Goal: Task Accomplishment & Management: Use online tool/utility

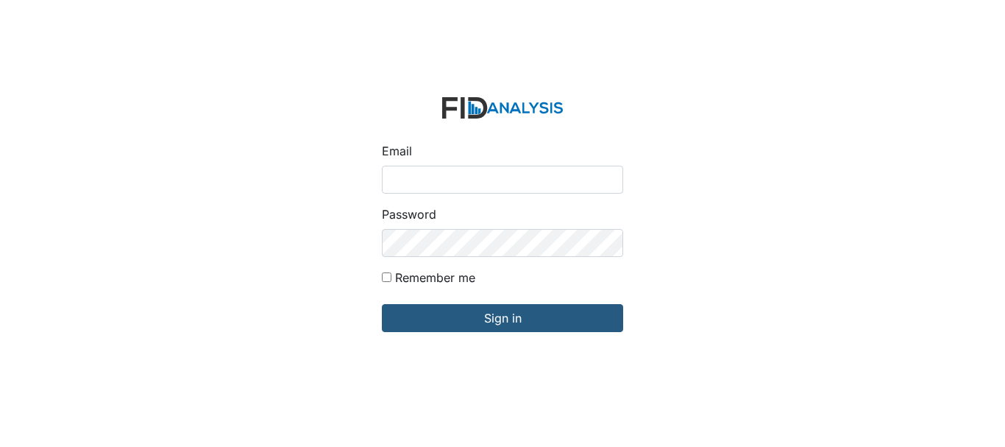
type input "[EMAIL_ADDRESS][DOMAIN_NAME]"
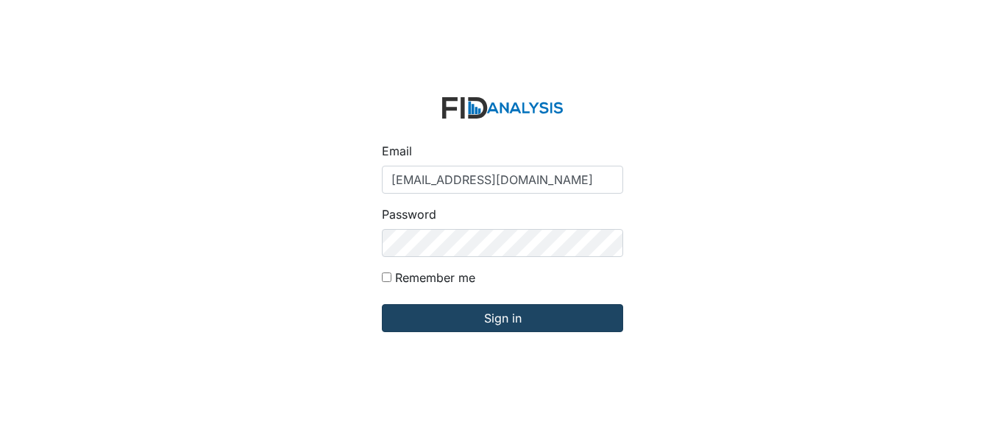
click at [504, 312] on input "Sign in" at bounding box center [502, 318] width 241 height 28
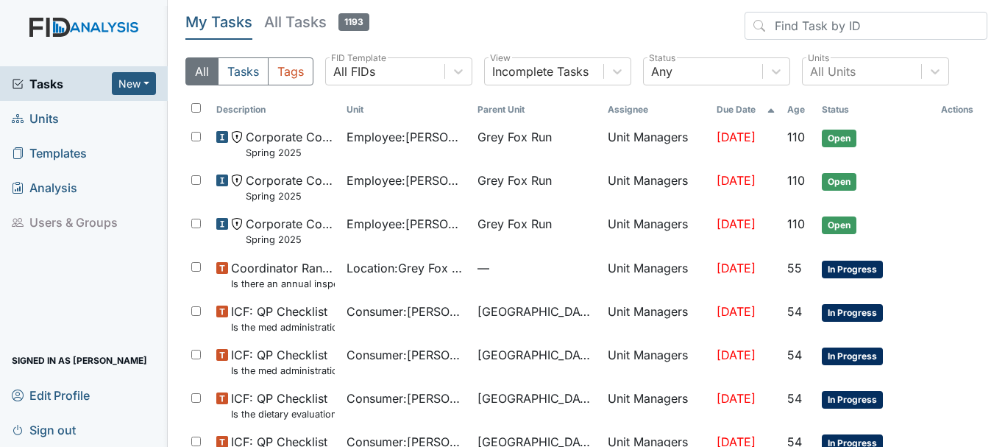
click at [49, 126] on span "Units" at bounding box center [35, 118] width 47 height 23
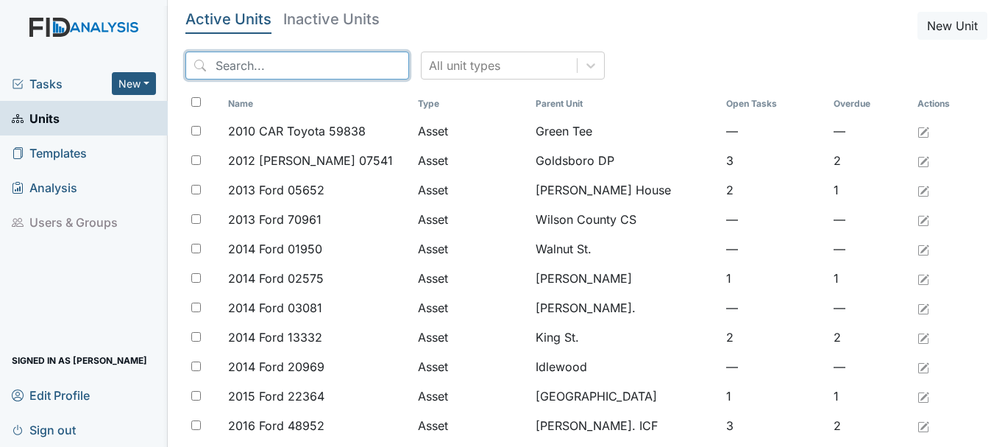
click at [302, 67] on input "search" at bounding box center [297, 66] width 224 height 28
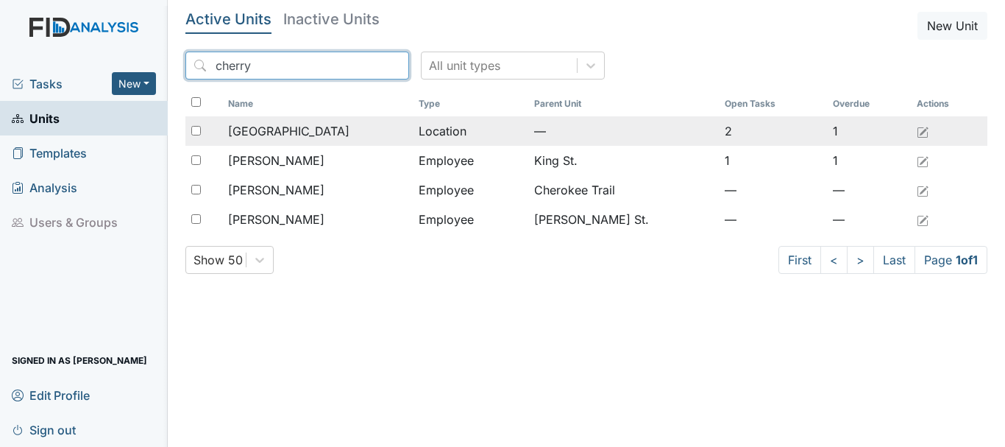
type input "cherry"
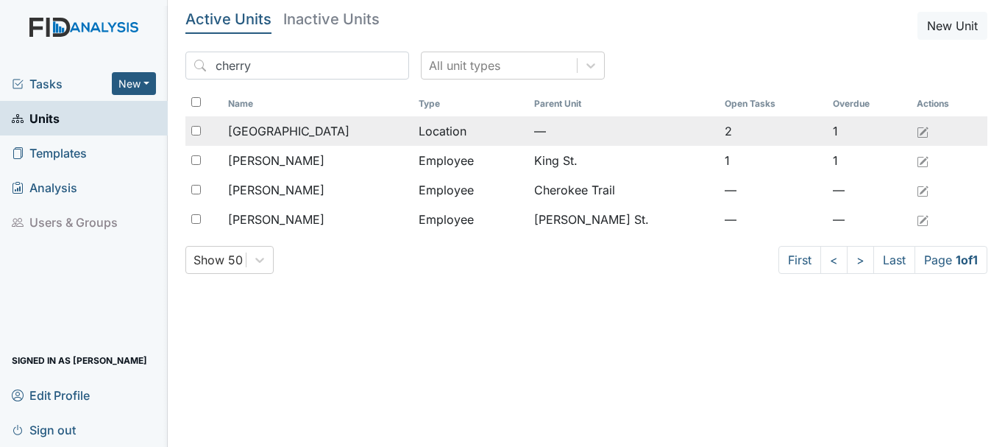
click at [274, 142] on td "[GEOGRAPHIC_DATA]" at bounding box center [317, 130] width 191 height 29
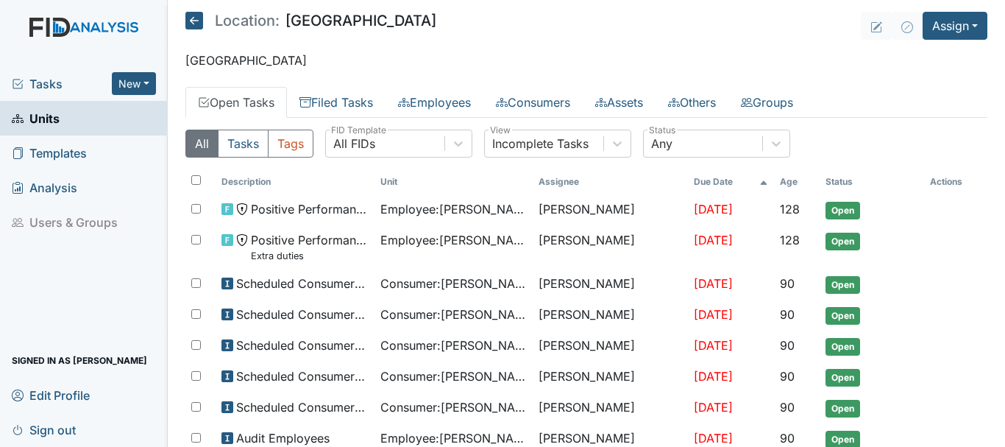
click at [505, 194] on th "Unit" at bounding box center [454, 181] width 158 height 25
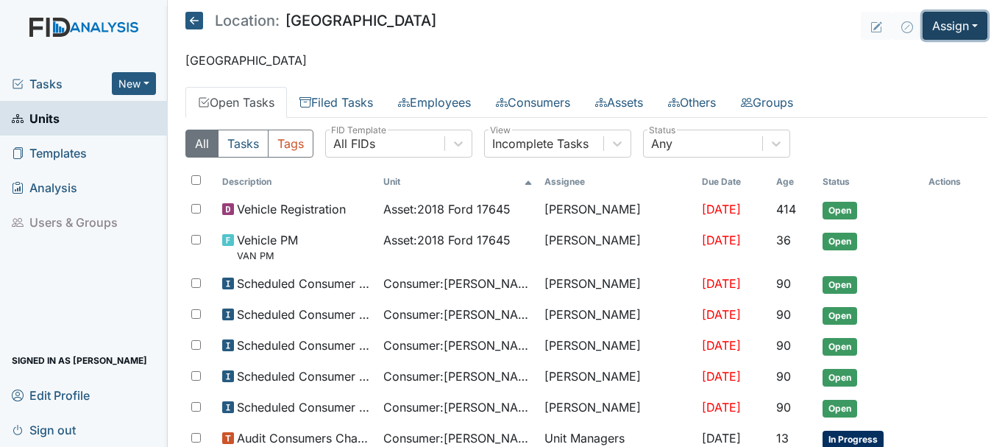
click at [929, 31] on button "Assign" at bounding box center [955, 26] width 65 height 28
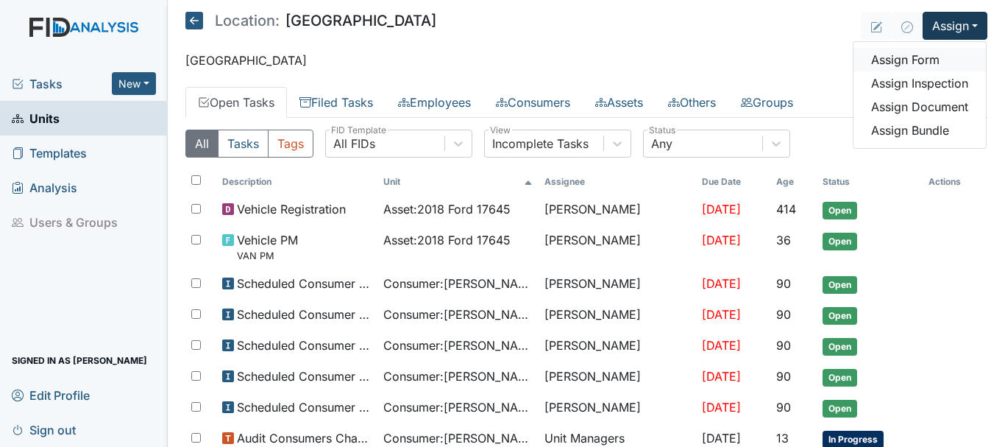
click at [899, 63] on link "Assign Form" at bounding box center [920, 60] width 132 height 24
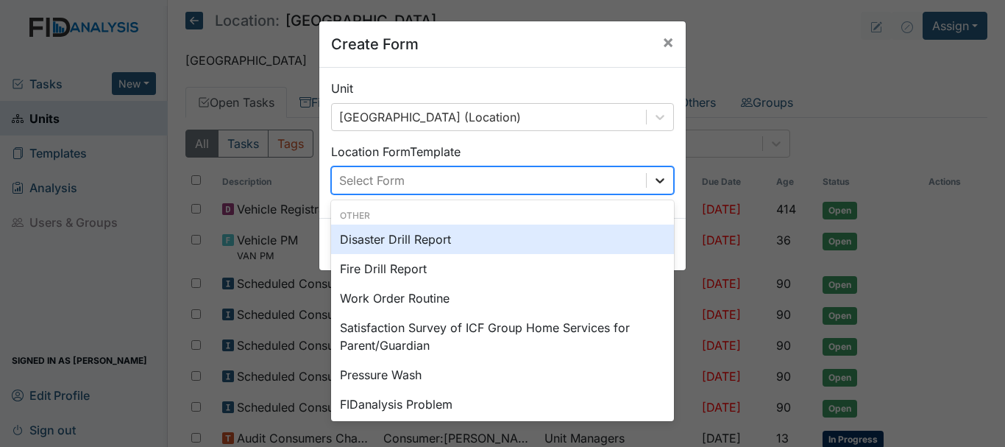
click at [654, 185] on icon at bounding box center [660, 180] width 15 height 15
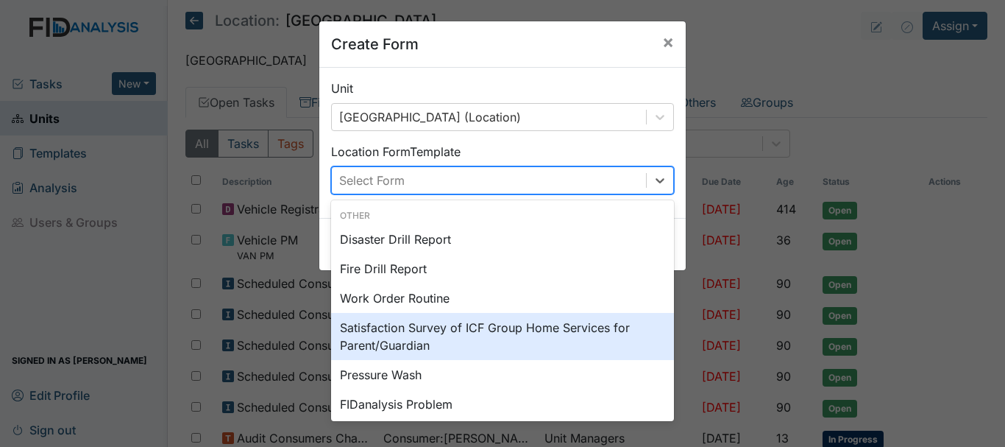
click at [406, 302] on div "Work Order Routine" at bounding box center [502, 297] width 343 height 29
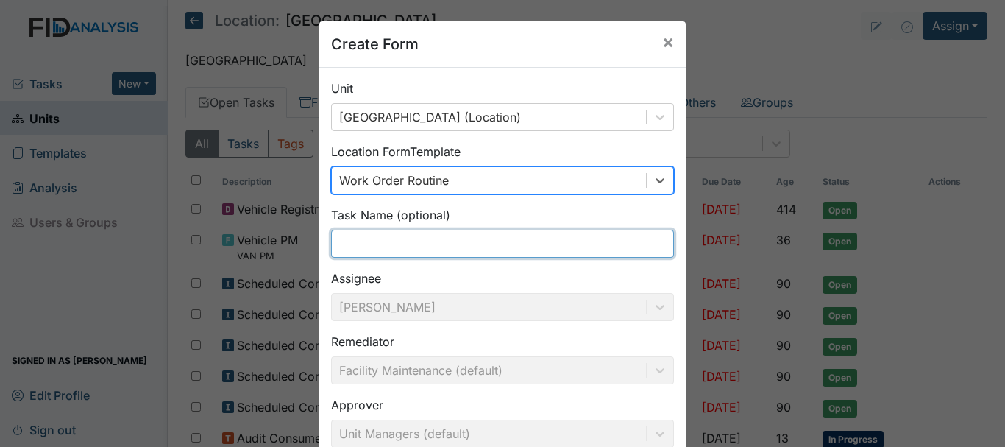
click at [414, 247] on input "text" at bounding box center [502, 244] width 343 height 28
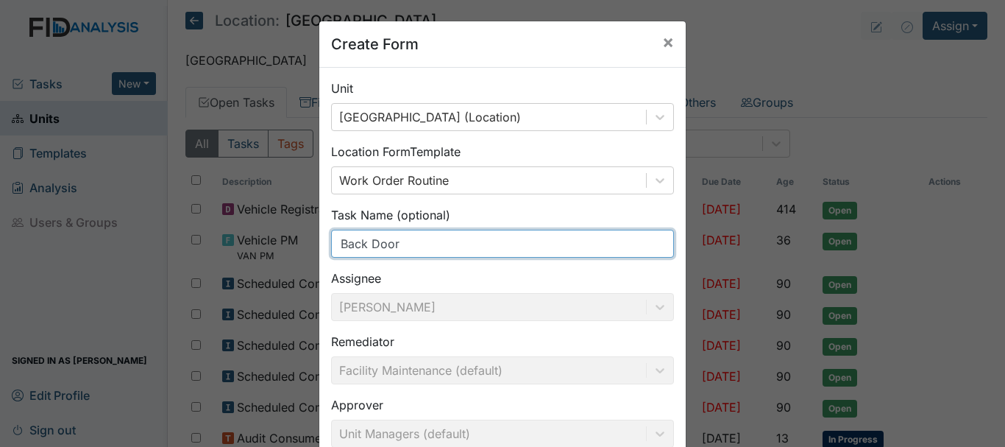
scroll to position [161, 0]
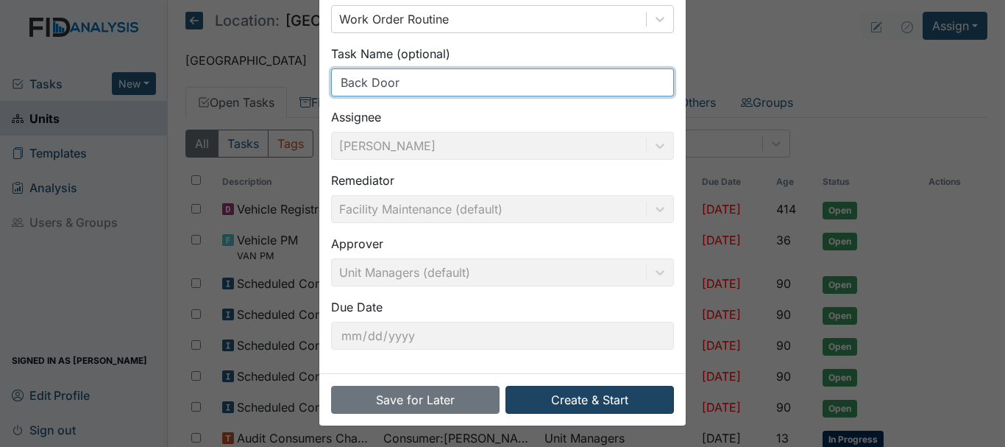
type input "Back Door"
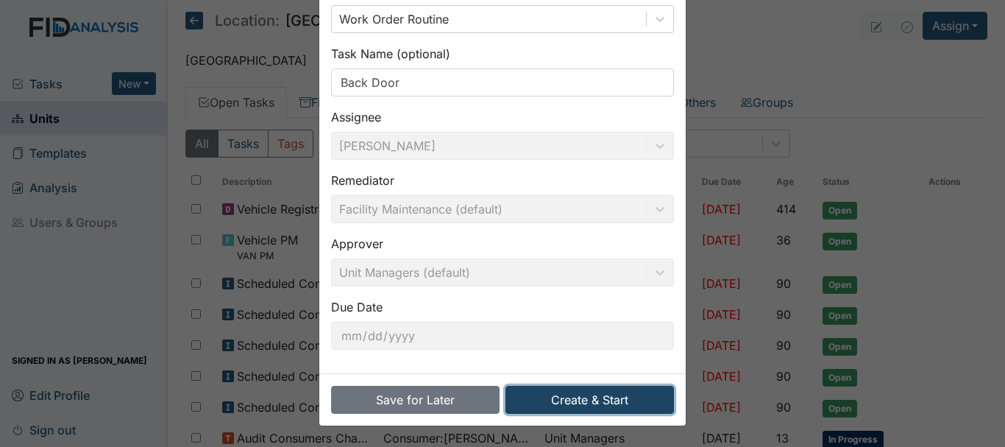
click at [588, 397] on button "Create & Start" at bounding box center [590, 400] width 169 height 28
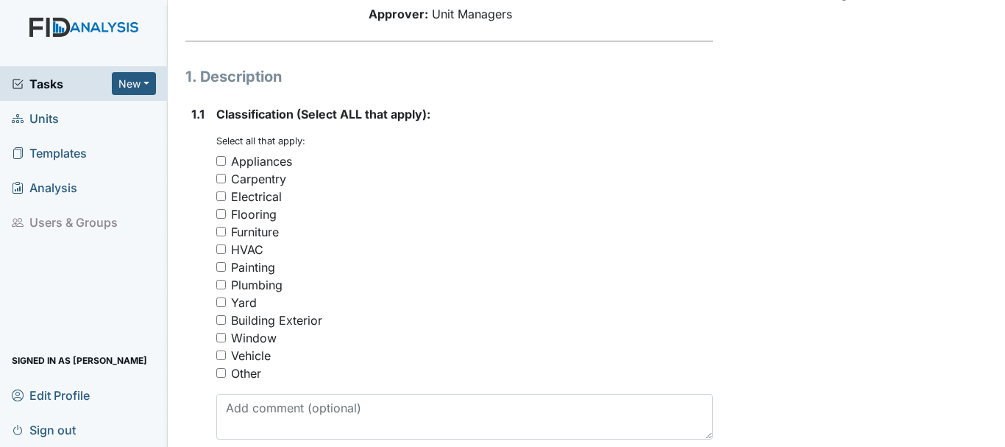
scroll to position [181, 0]
click at [221, 177] on input "Carpentry" at bounding box center [221, 178] width 10 height 10
checkbox input "true"
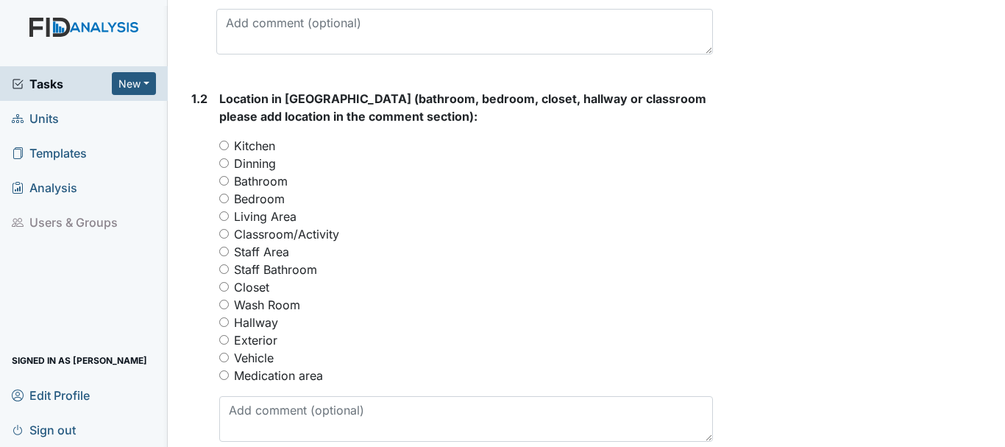
scroll to position [566, 0]
click at [227, 217] on input "Living Area" at bounding box center [224, 215] width 10 height 10
radio input "true"
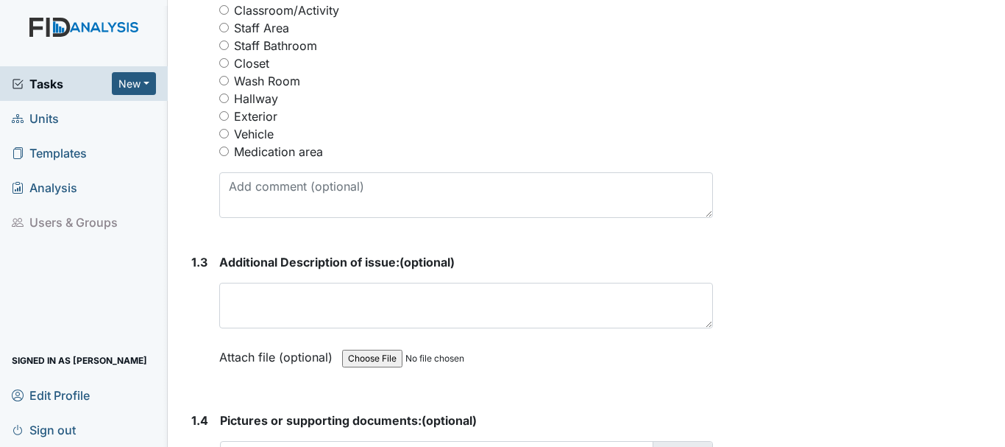
scroll to position [820, 0]
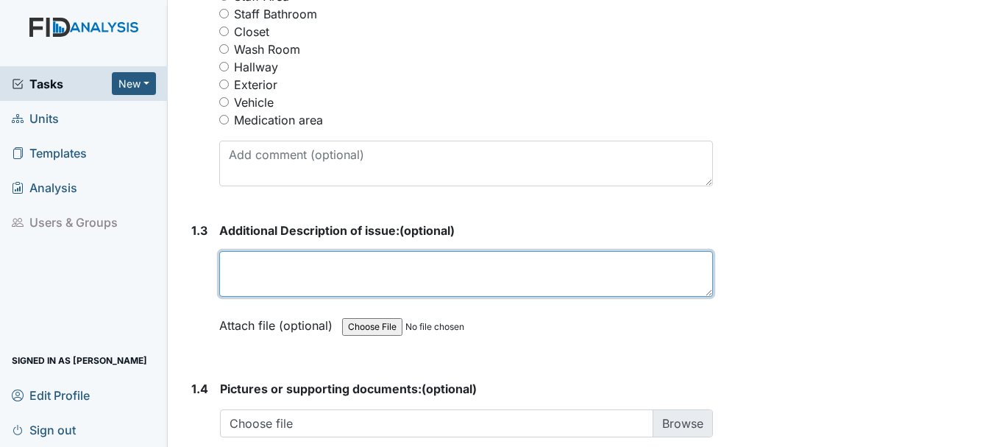
click at [288, 271] on textarea at bounding box center [466, 274] width 494 height 46
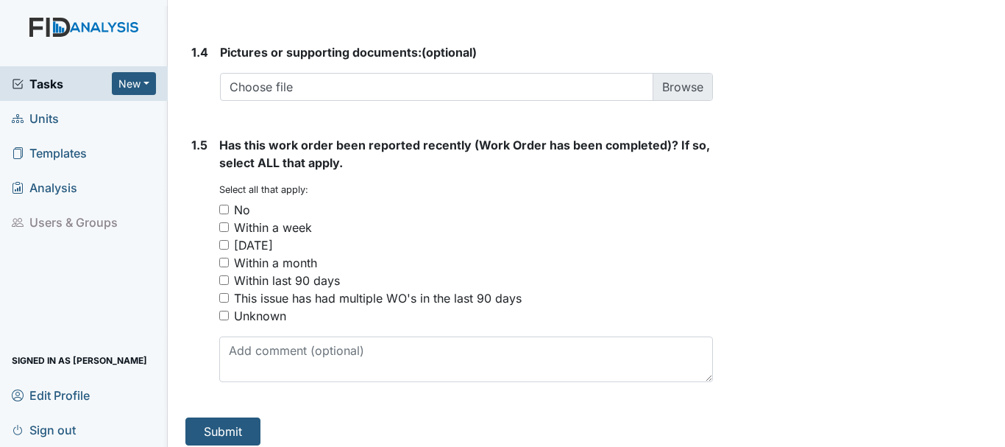
scroll to position [1167, 0]
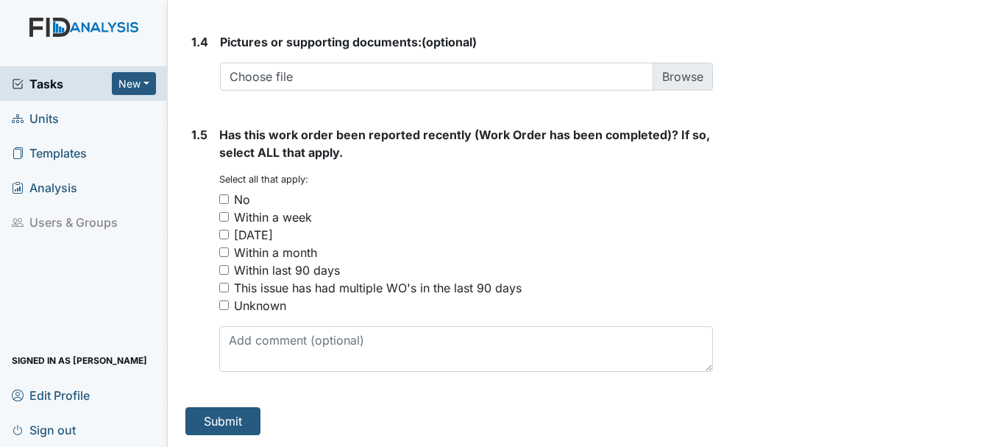
type textarea "Back door needs to be paint"
click at [224, 196] on input "No" at bounding box center [224, 199] width 10 height 10
checkbox input "true"
click at [234, 428] on button "Submit" at bounding box center [222, 421] width 75 height 28
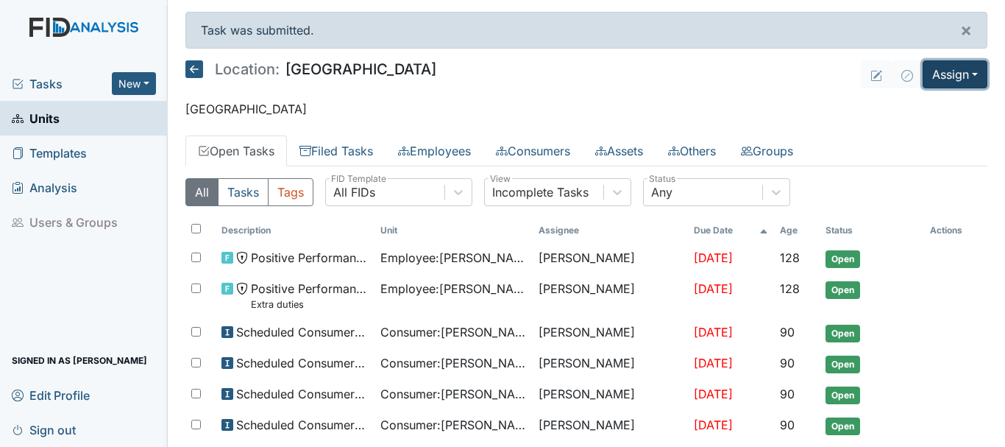
click at [953, 69] on button "Assign" at bounding box center [955, 74] width 65 height 28
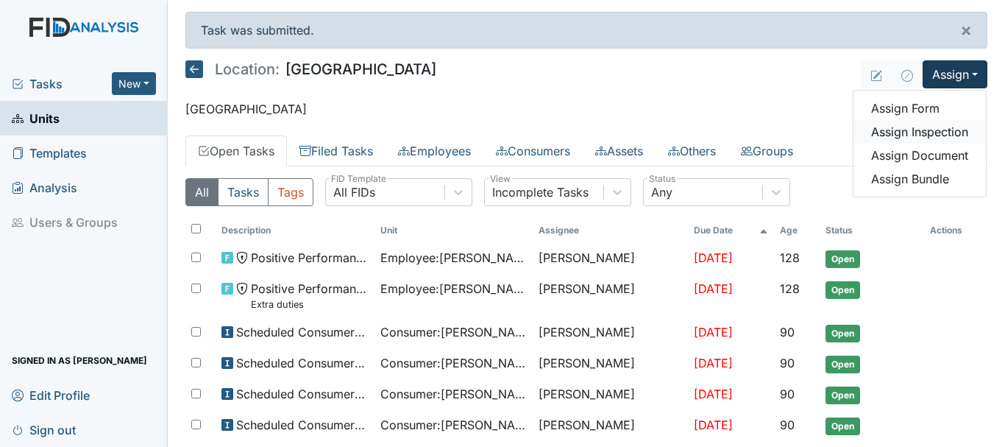
click at [914, 135] on link "Assign Inspection" at bounding box center [920, 132] width 132 height 24
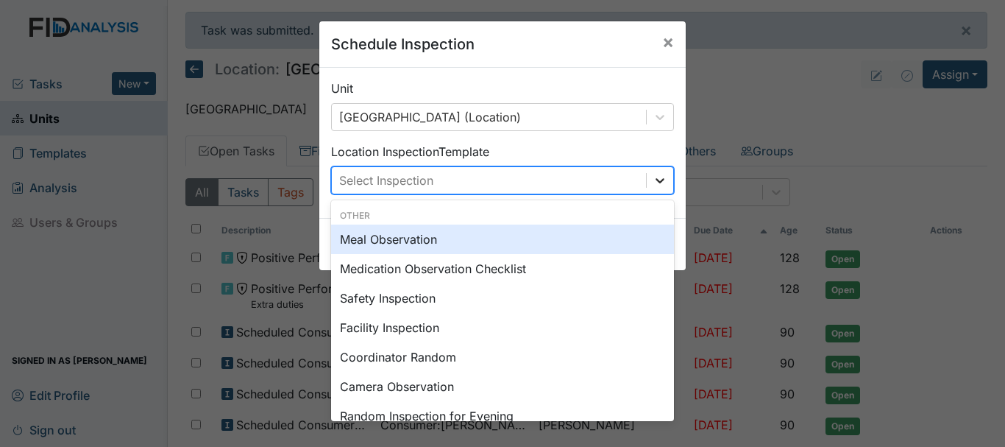
click at [657, 182] on icon at bounding box center [660, 180] width 15 height 15
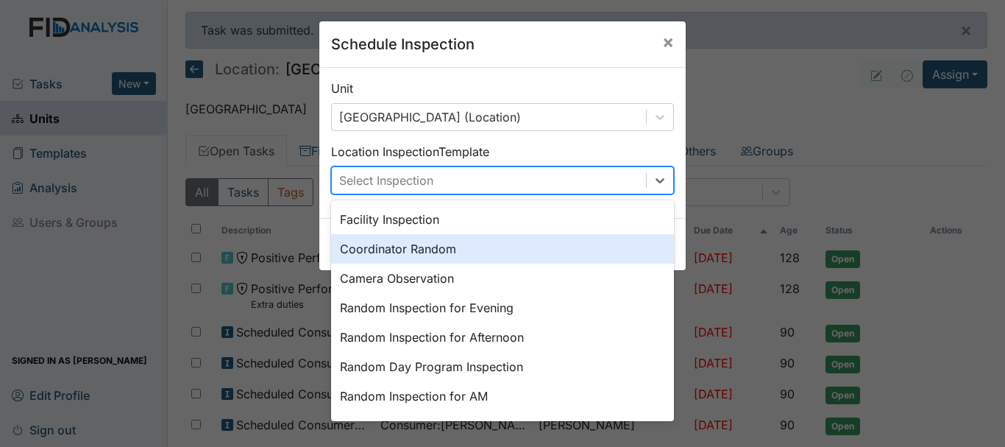
scroll to position [118, 0]
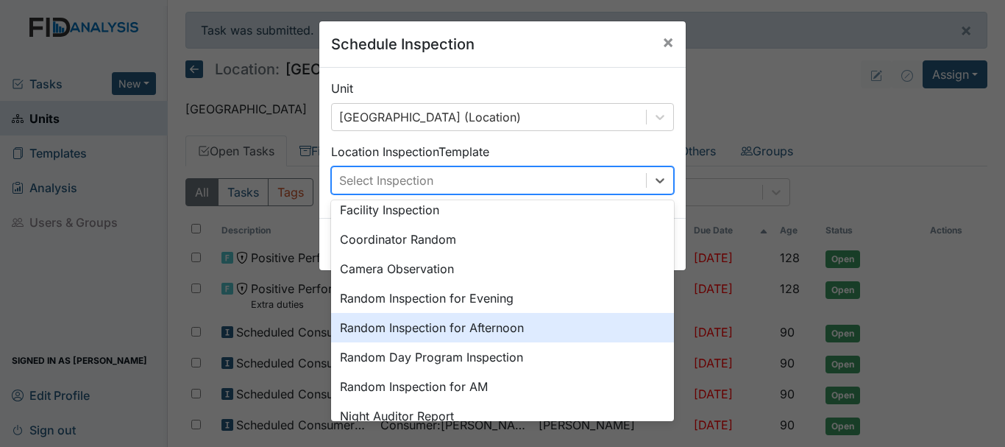
click at [539, 329] on div "Random Inspection for Afternoon" at bounding box center [502, 327] width 343 height 29
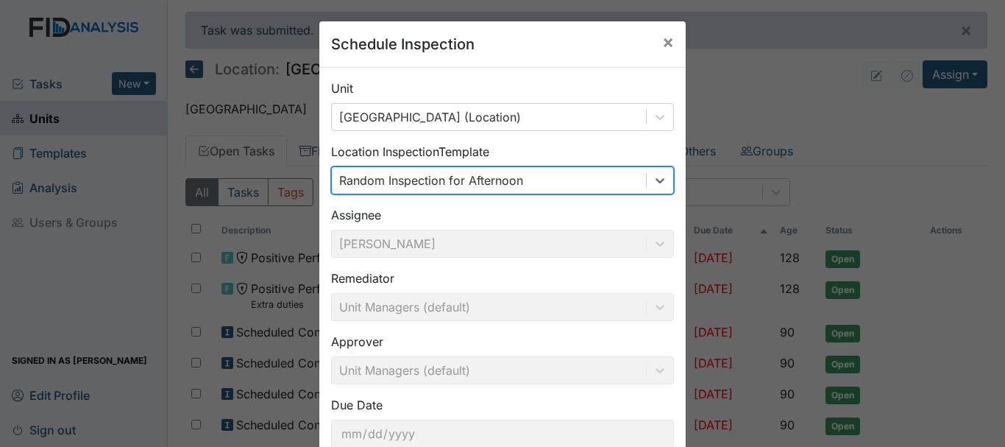
scroll to position [98, 0]
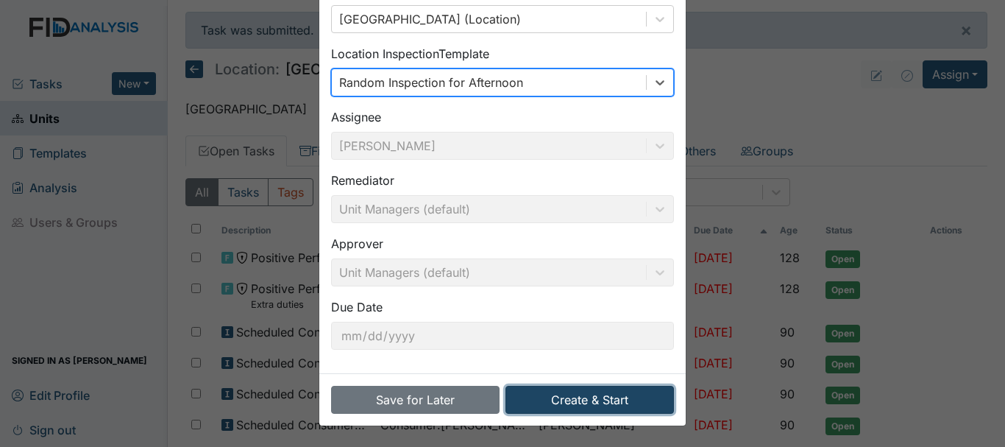
click at [555, 405] on button "Create & Start" at bounding box center [590, 400] width 169 height 28
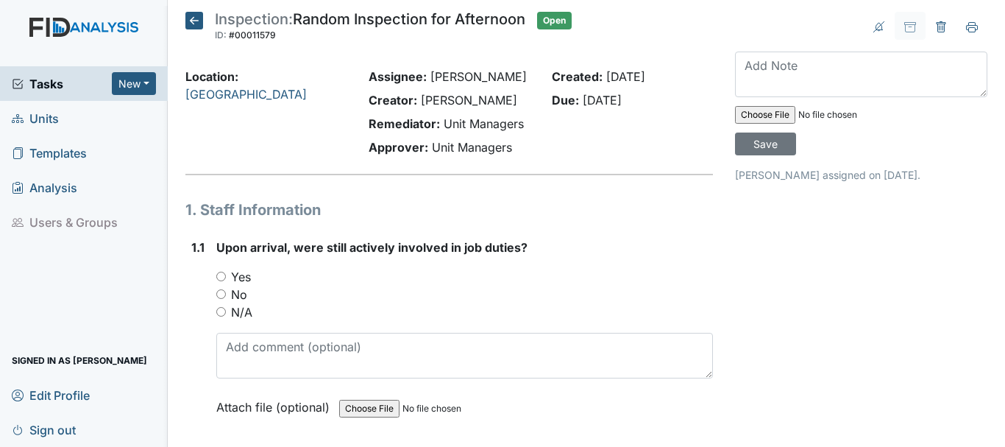
click at [219, 272] on input "Yes" at bounding box center [221, 277] width 10 height 10
radio input "true"
click at [66, 118] on link "Units" at bounding box center [84, 118] width 168 height 35
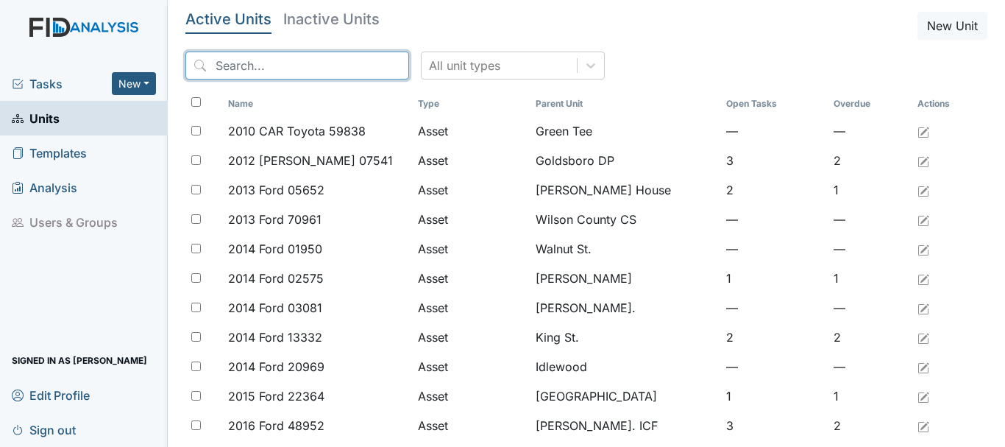
click at [294, 71] on input "search" at bounding box center [297, 66] width 224 height 28
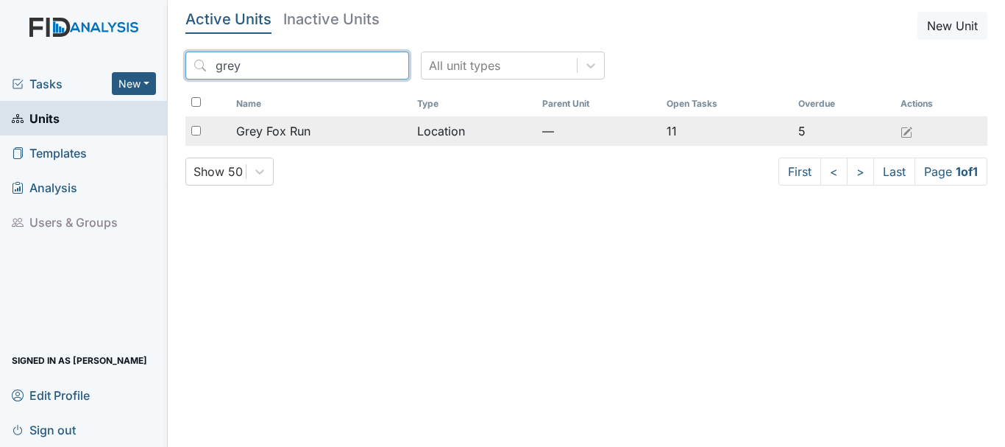
type input "grey"
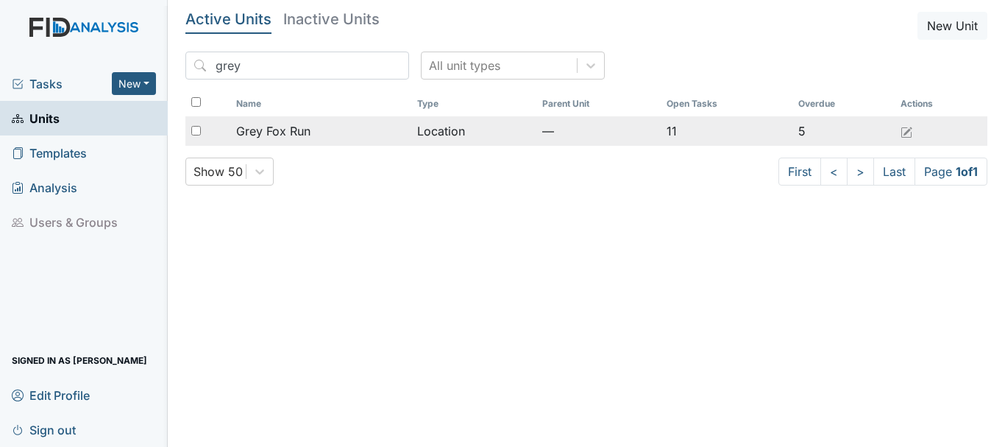
click at [304, 128] on span "Grey Fox Run" at bounding box center [273, 131] width 74 height 18
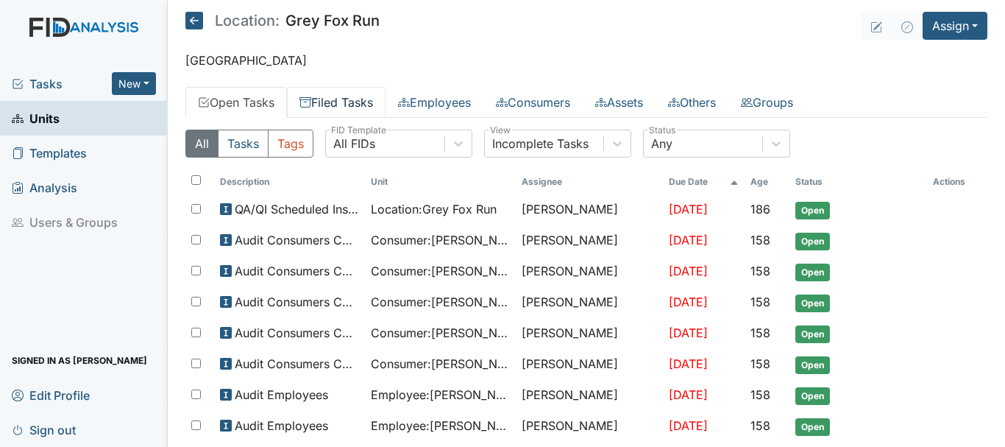
click at [340, 101] on link "Filed Tasks" at bounding box center [336, 102] width 99 height 31
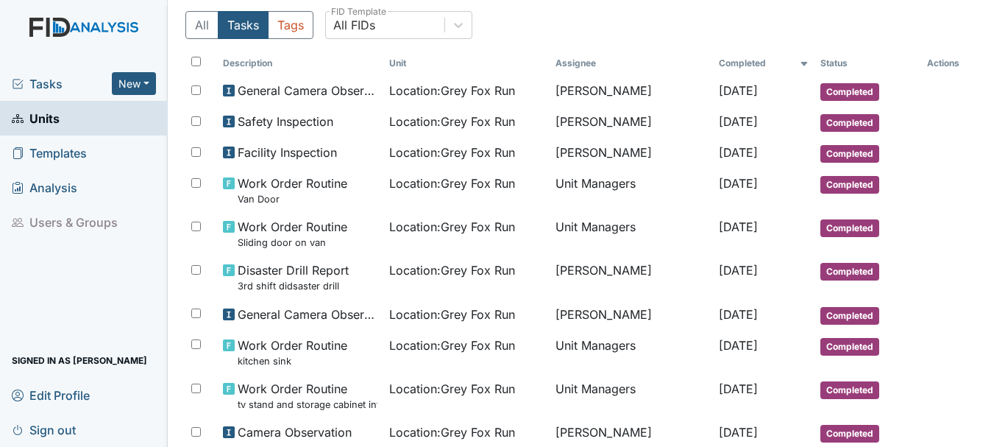
scroll to position [117, 0]
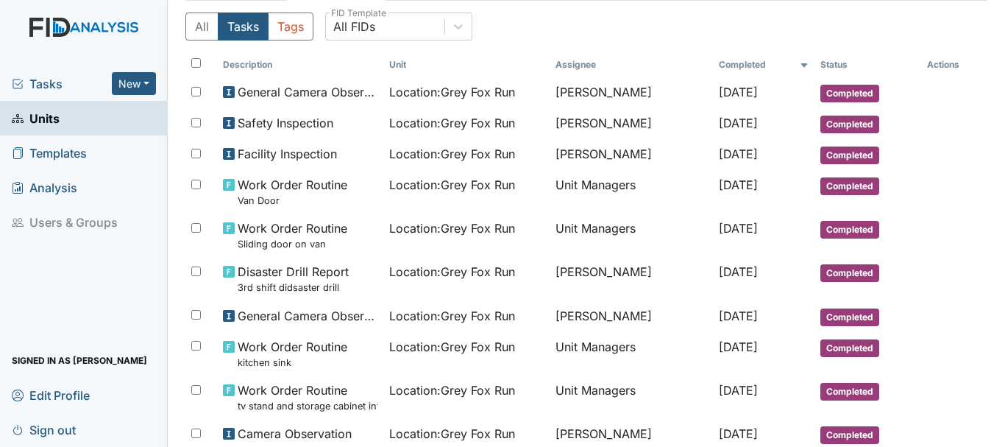
click at [57, 119] on span "Units" at bounding box center [36, 118] width 48 height 23
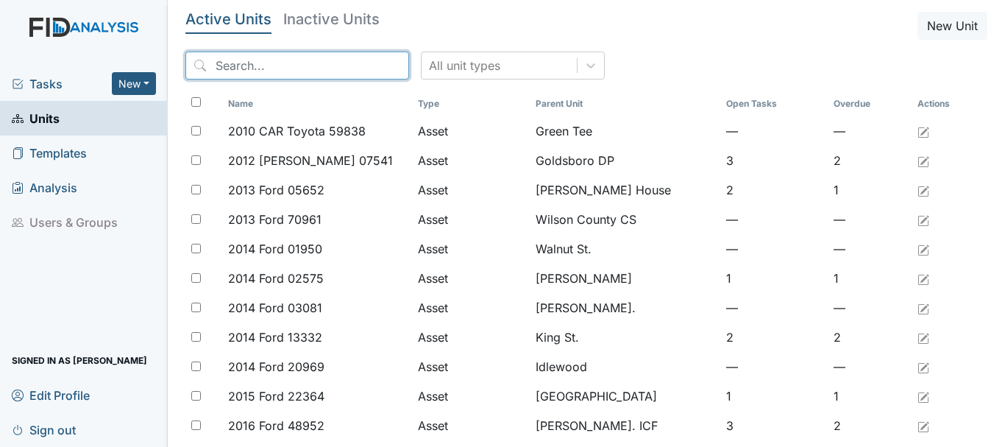
click at [255, 70] on input "search" at bounding box center [297, 66] width 224 height 28
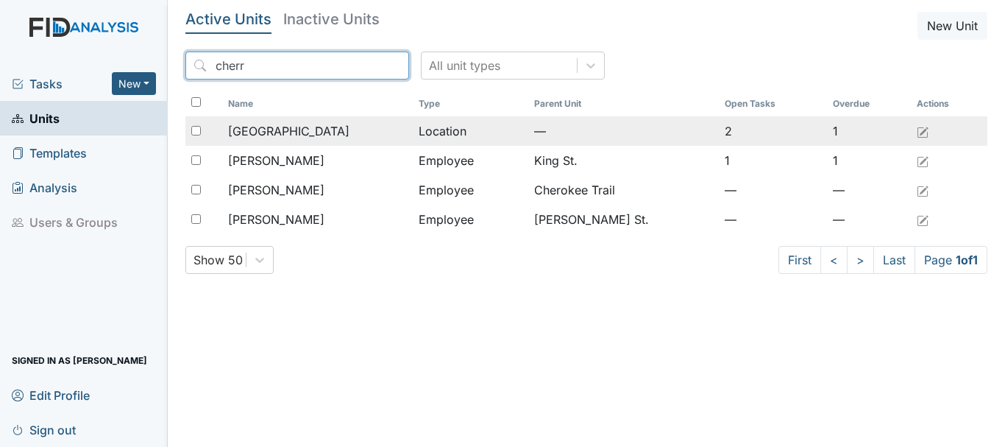
type input "cherr"
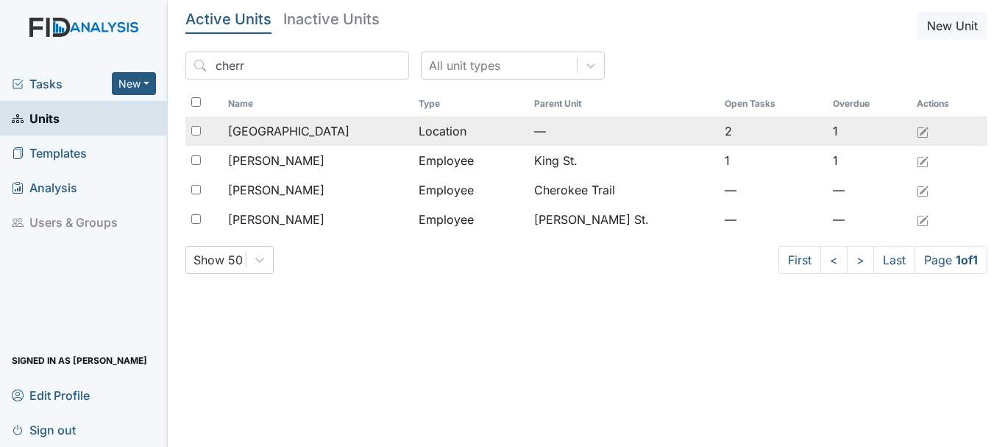
click at [300, 130] on div "[GEOGRAPHIC_DATA]" at bounding box center [317, 131] width 179 height 18
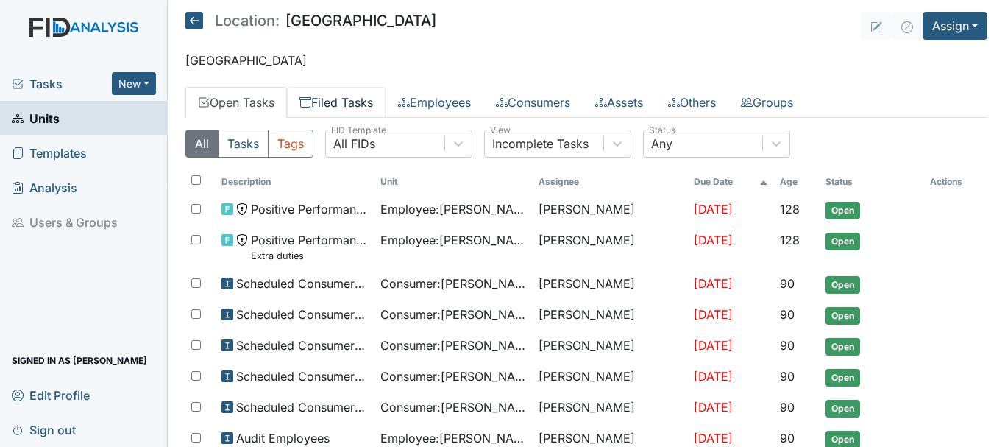
click at [345, 100] on link "Filed Tasks" at bounding box center [336, 102] width 99 height 31
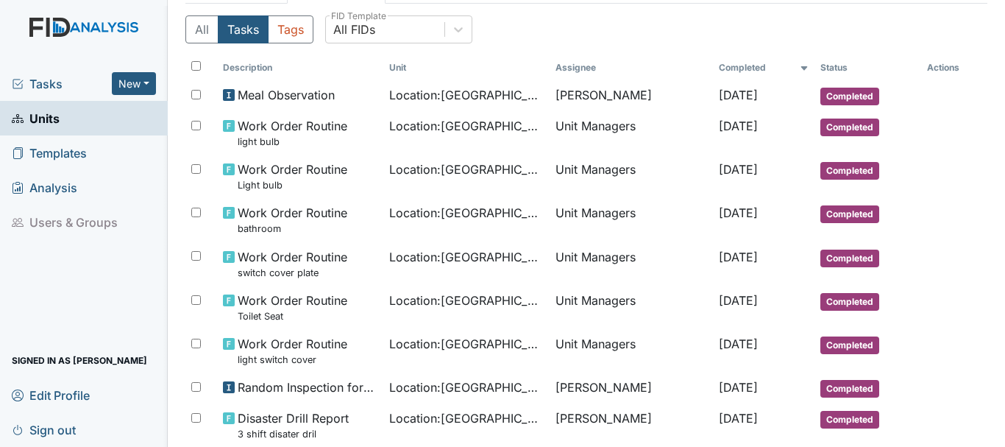
scroll to position [108, 0]
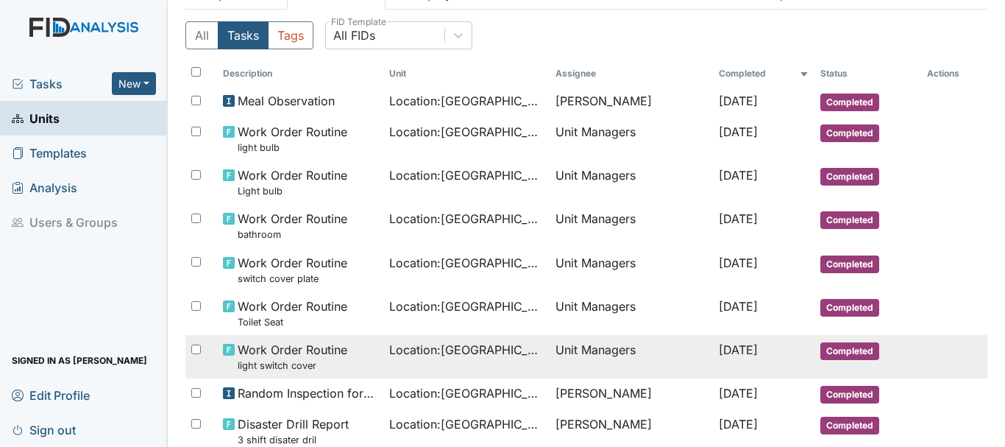
click at [614, 350] on td "Unit Managers" at bounding box center [631, 356] width 163 height 43
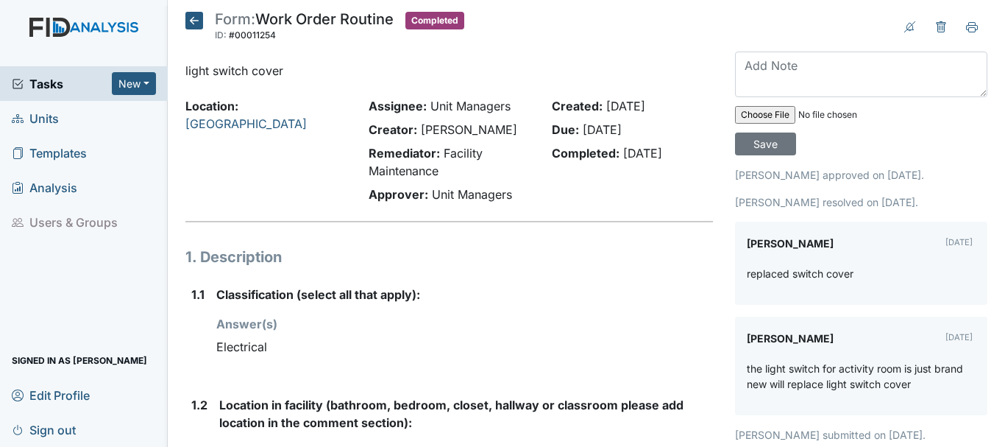
click at [55, 127] on span "Units" at bounding box center [35, 118] width 47 height 23
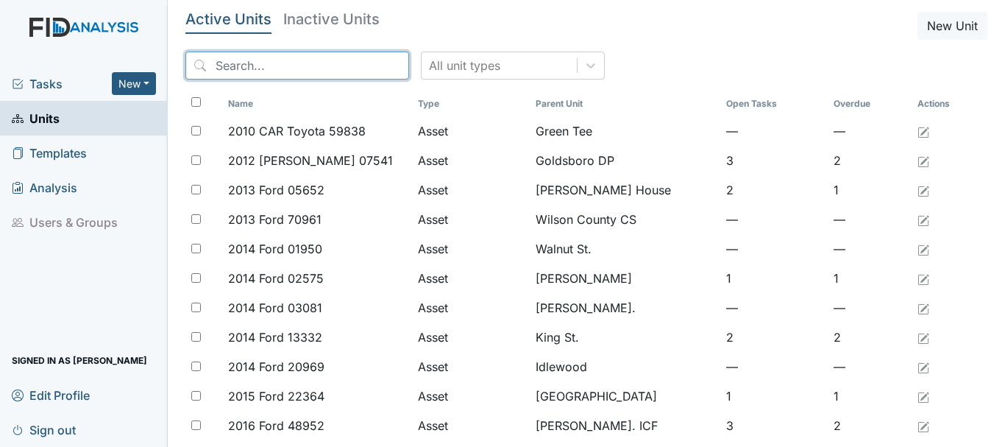
click at [286, 67] on input "search" at bounding box center [297, 66] width 224 height 28
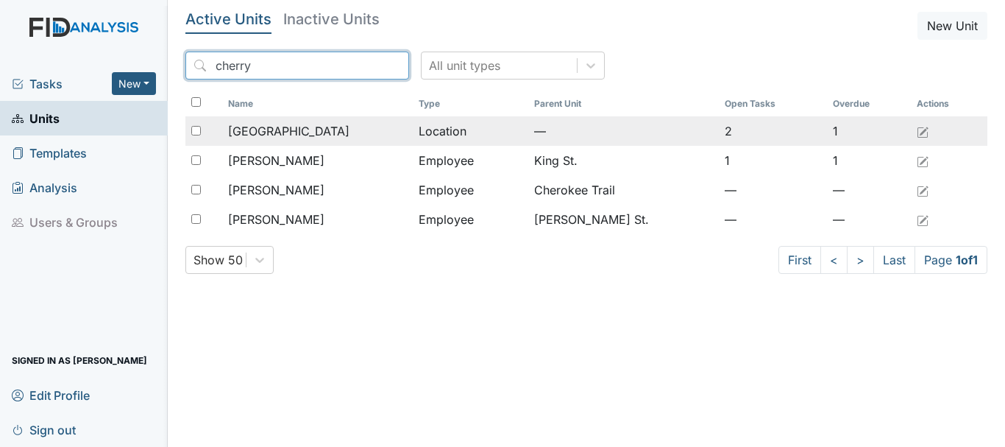
type input "cherry"
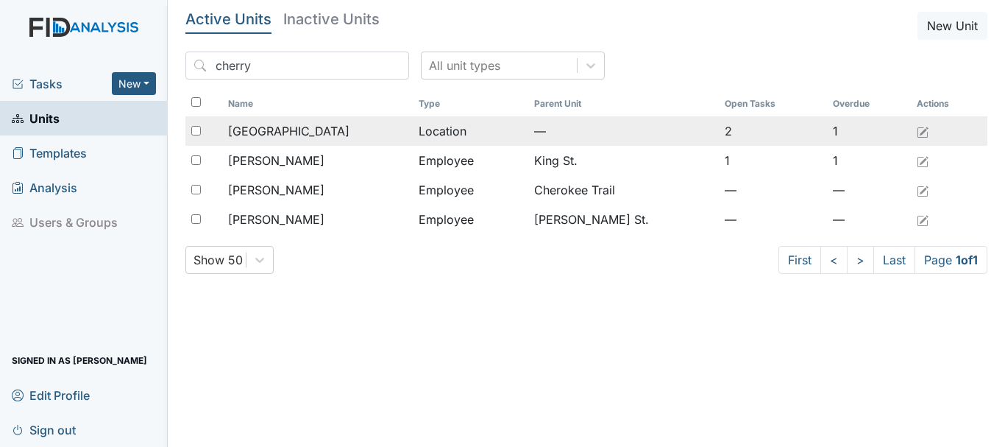
click at [307, 135] on div "[GEOGRAPHIC_DATA]" at bounding box center [317, 131] width 179 height 18
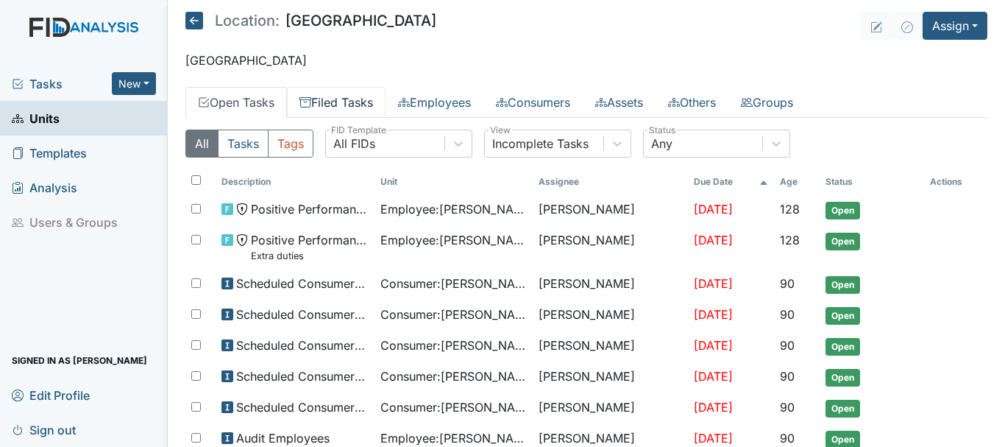
click at [358, 103] on link "Filed Tasks" at bounding box center [336, 102] width 99 height 31
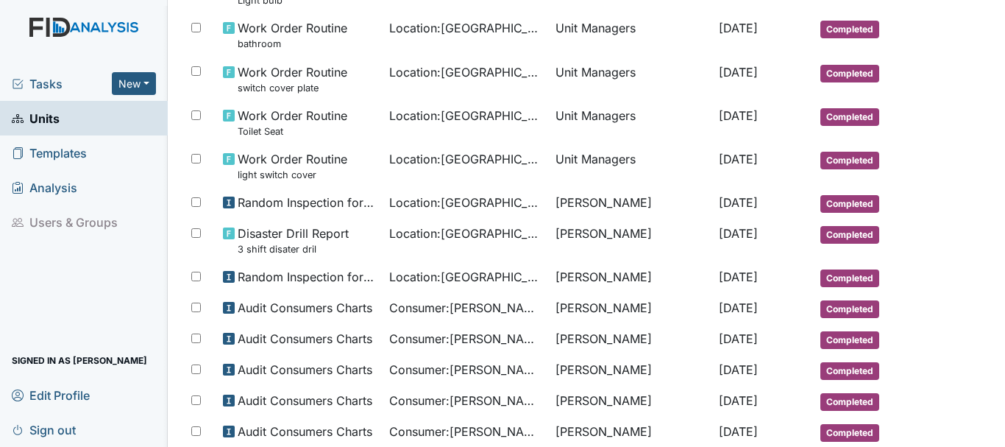
scroll to position [301, 0]
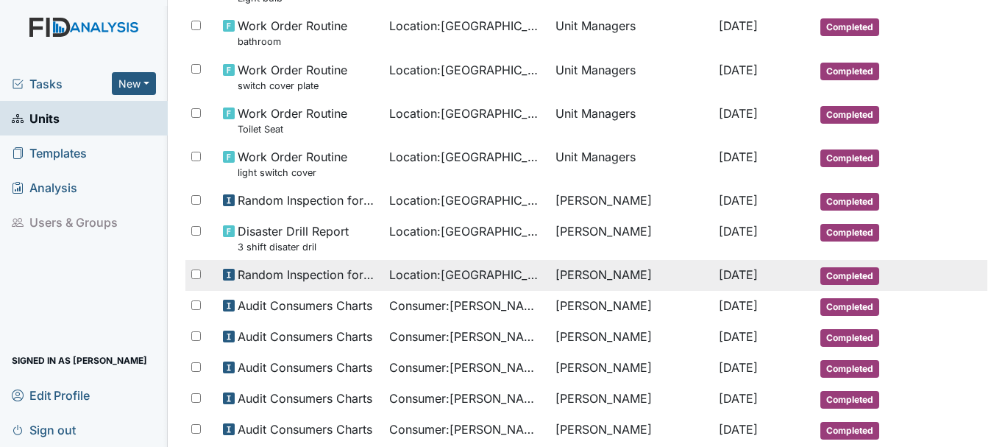
click at [832, 283] on span "Completed" at bounding box center [849, 276] width 59 height 18
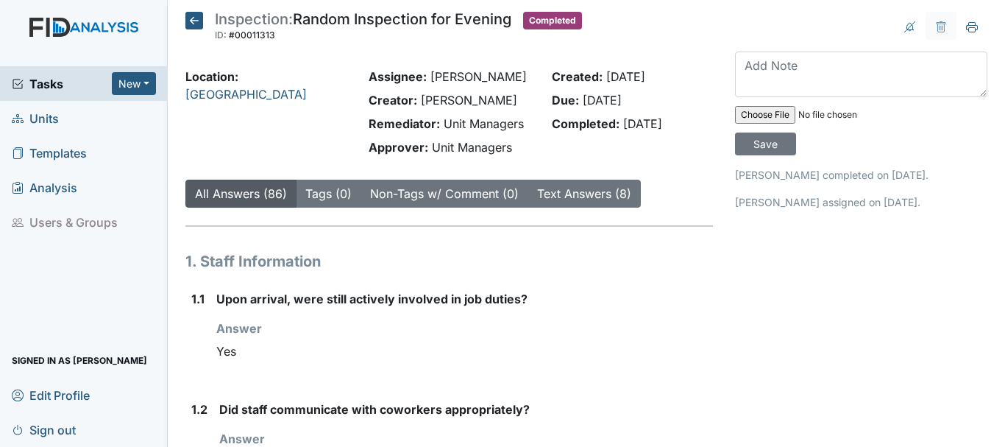
click at [192, 28] on icon at bounding box center [194, 21] width 18 height 18
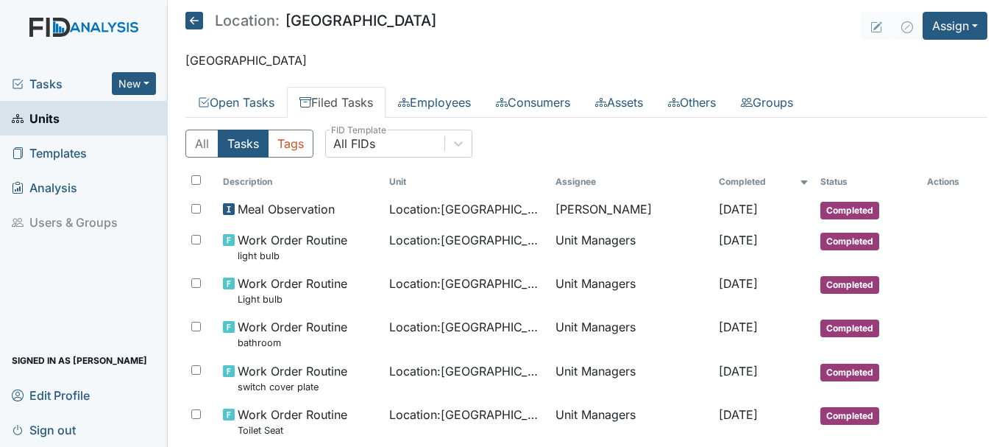
click at [57, 86] on span "Tasks" at bounding box center [62, 84] width 100 height 18
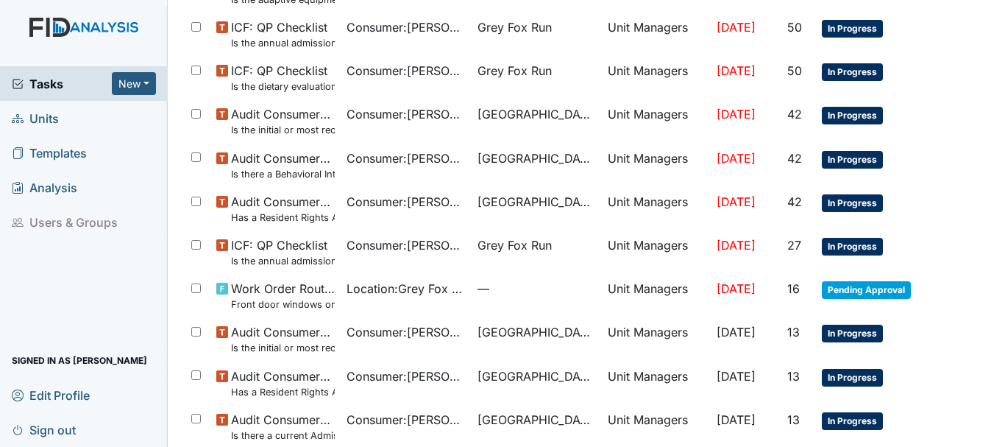
scroll to position [1046, 0]
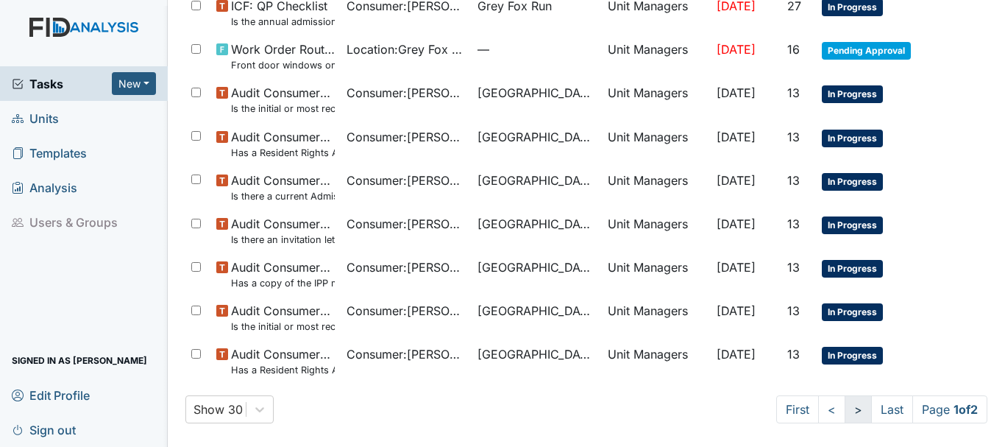
click at [845, 408] on link ">" at bounding box center [858, 409] width 27 height 28
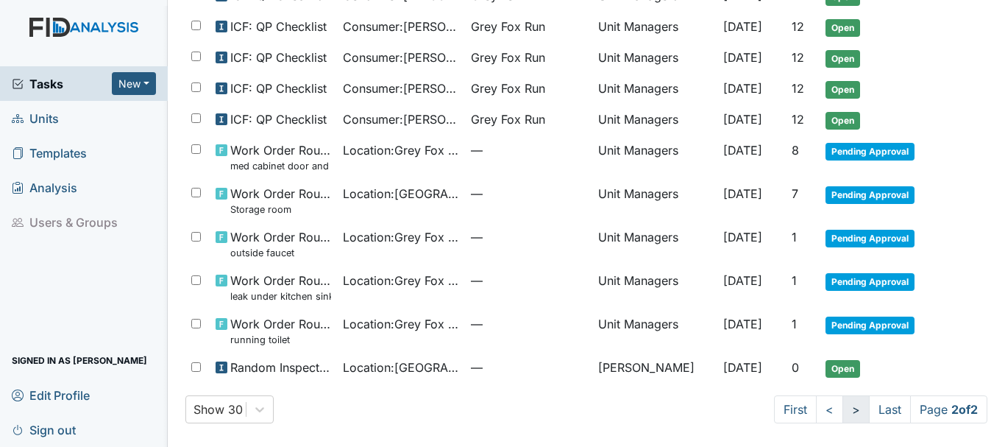
scroll to position [521, 0]
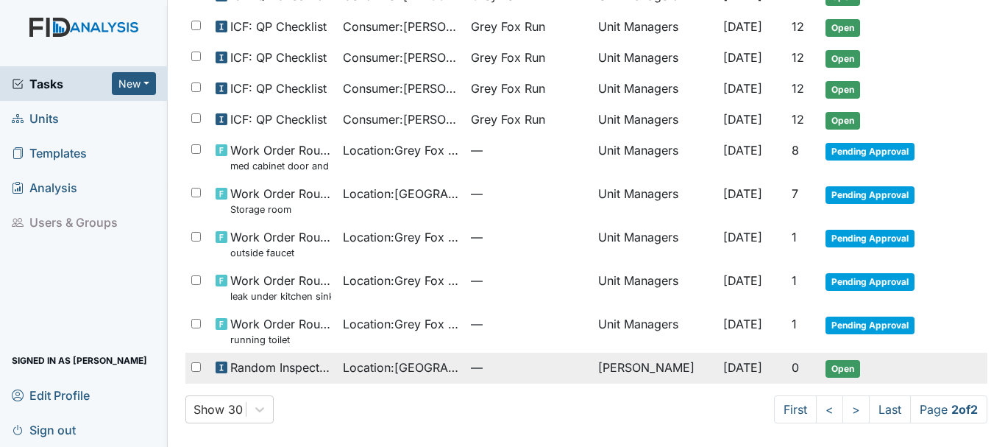
click at [832, 370] on span "Open" at bounding box center [843, 369] width 35 height 18
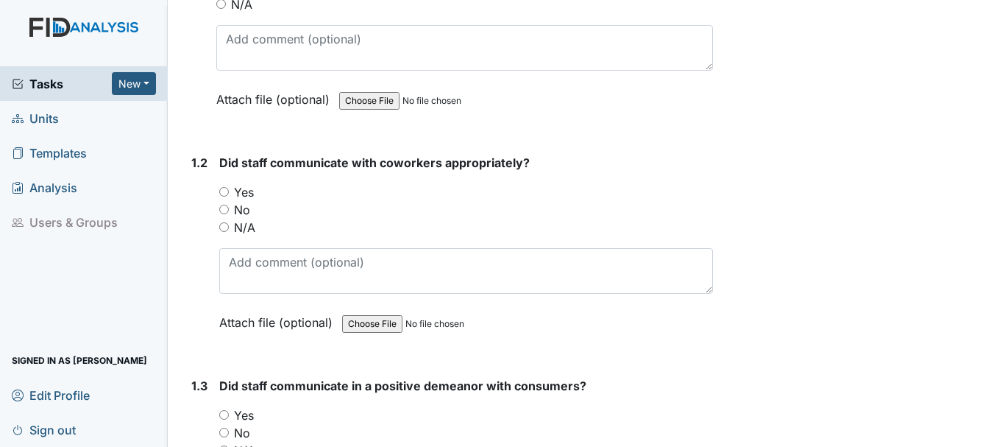
scroll to position [327, 0]
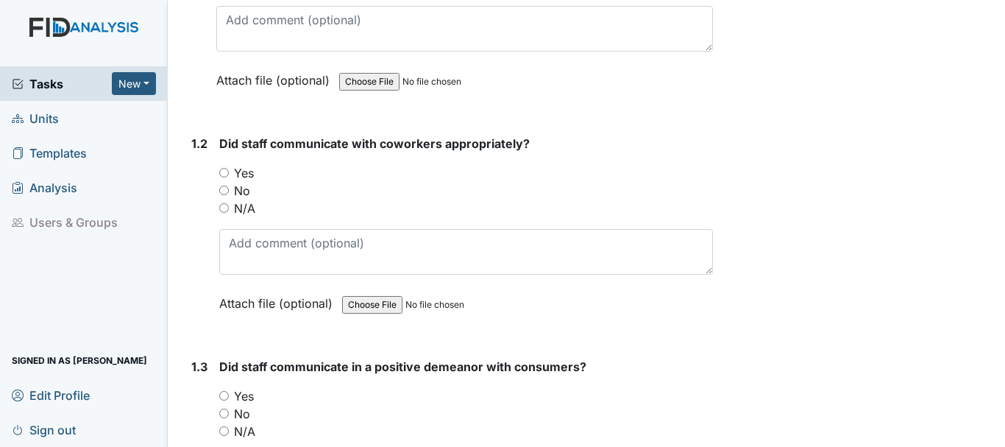
click at [224, 171] on input "Yes" at bounding box center [224, 173] width 10 height 10
radio input "true"
